Goal: Understand process/instructions: Learn how to perform a task or action

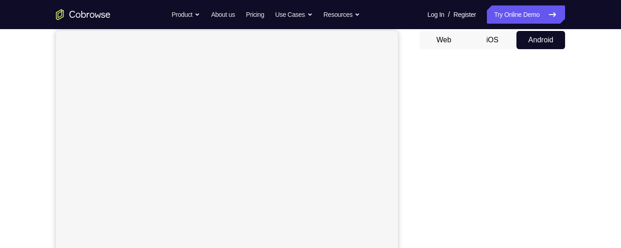
scroll to position [88, 0]
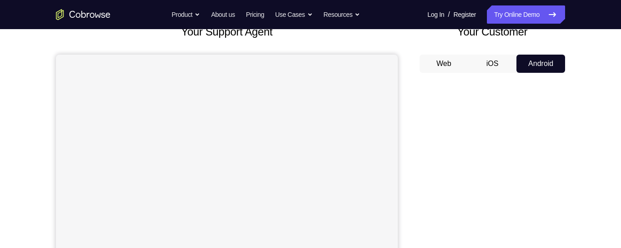
scroll to position [63, 0]
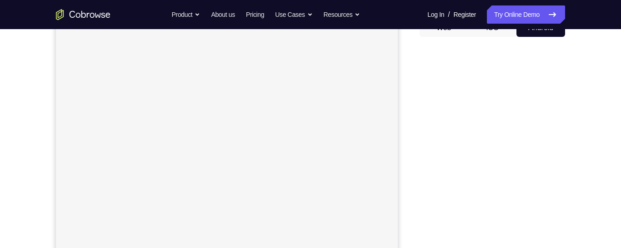
scroll to position [92, 0]
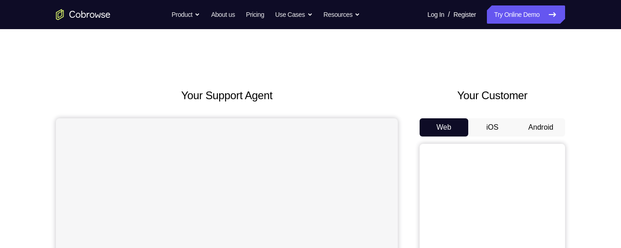
click at [541, 129] on button "Android" at bounding box center [541, 127] width 49 height 18
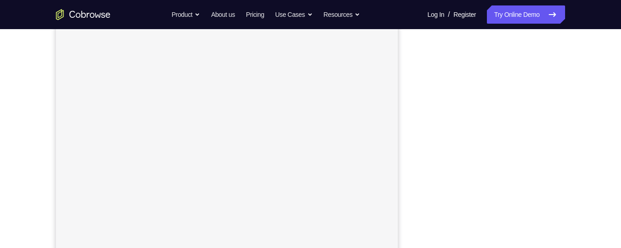
scroll to position [165, 0]
click at [618, 169] on div "Your Support Agent Your Customer Web iOS Android Next Steps We’d be happy to gi…" at bounding box center [310, 164] width 621 height 600
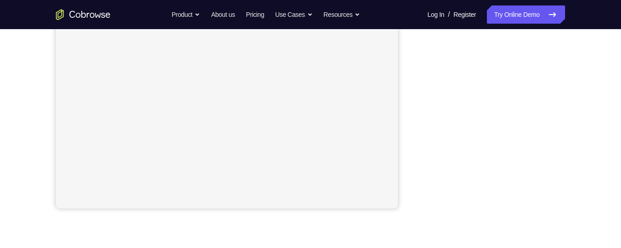
scroll to position [231, 0]
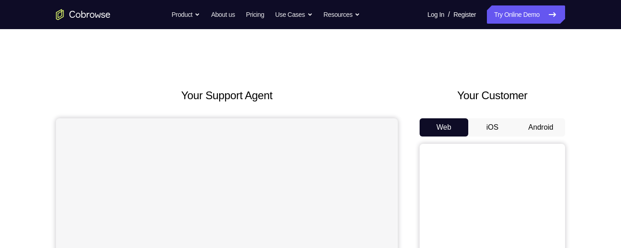
click at [539, 130] on button "Android" at bounding box center [541, 127] width 49 height 18
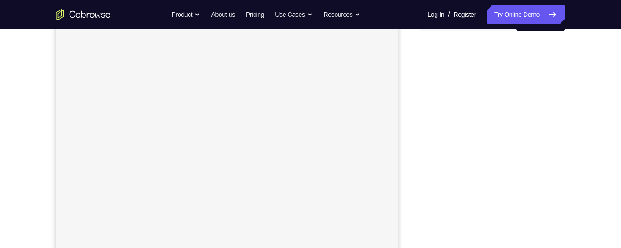
scroll to position [96, 0]
